Goal: Navigation & Orientation: Find specific page/section

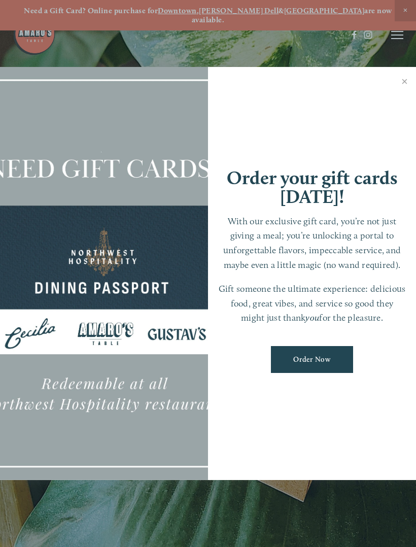
click at [405, 84] on link "Close" at bounding box center [405, 83] width 20 height 28
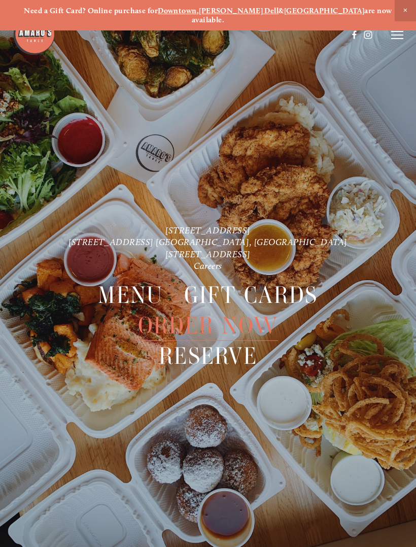
click at [136, 285] on span "Menu" at bounding box center [130, 295] width 65 height 30
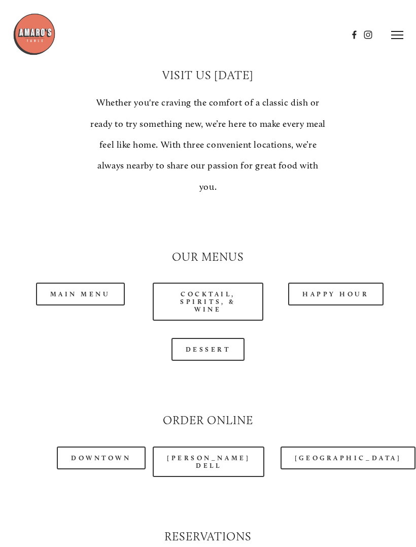
scroll to position [739, 0]
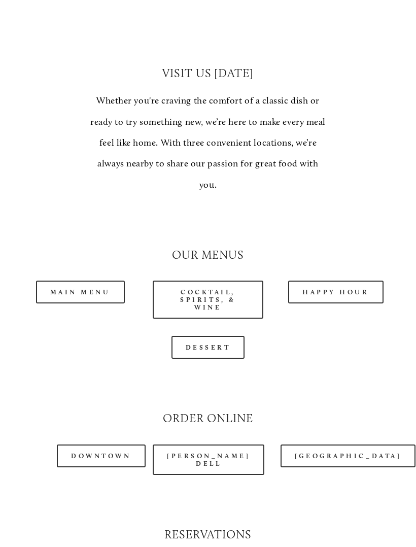
click at [100, 281] on link "Main Menu" at bounding box center [80, 292] width 89 height 23
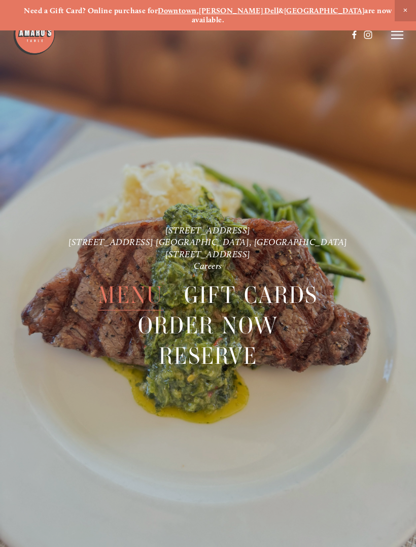
click at [135, 288] on span "Menu" at bounding box center [130, 295] width 65 height 30
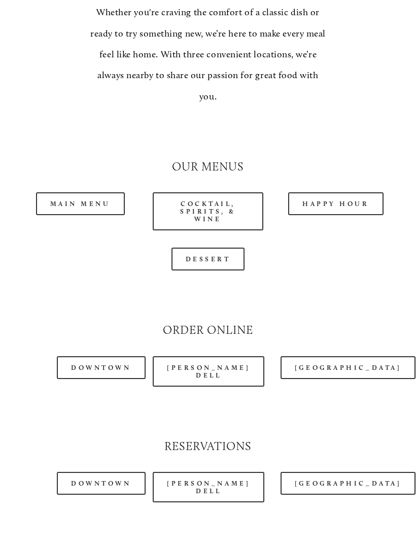
scroll to position [827, 0]
click at [358, 192] on link "Happy Hour" at bounding box center [335, 203] width 95 height 23
click at [217, 248] on link "Dessert" at bounding box center [209, 259] width 74 height 23
